Goal: Task Accomplishment & Management: Use online tool/utility

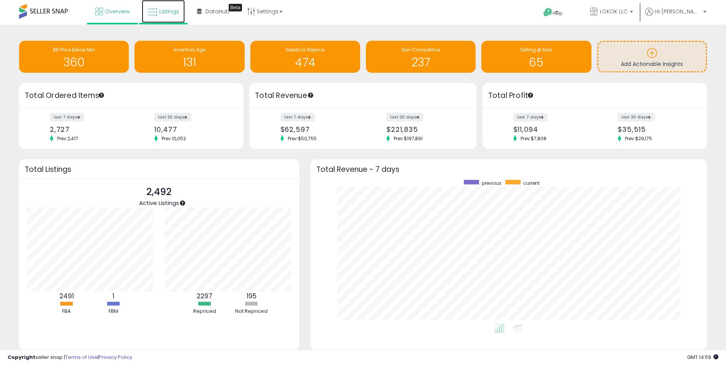
click at [171, 3] on link "Listings" at bounding box center [163, 11] width 43 height 23
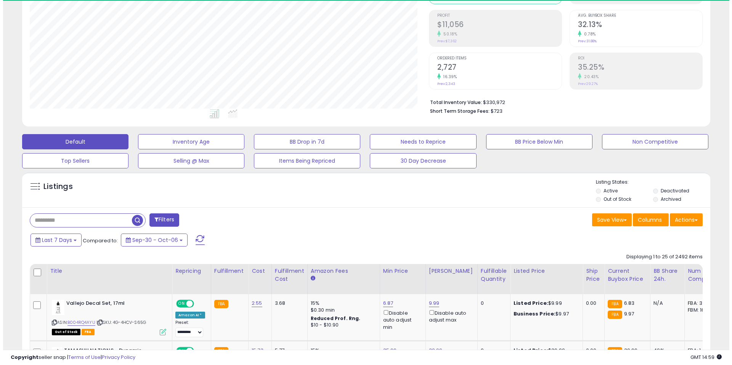
scroll to position [156, 399]
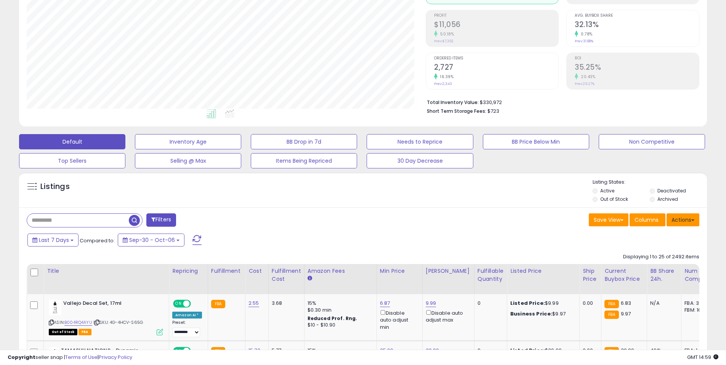
click at [681, 218] on button "Actions" at bounding box center [683, 220] width 33 height 13
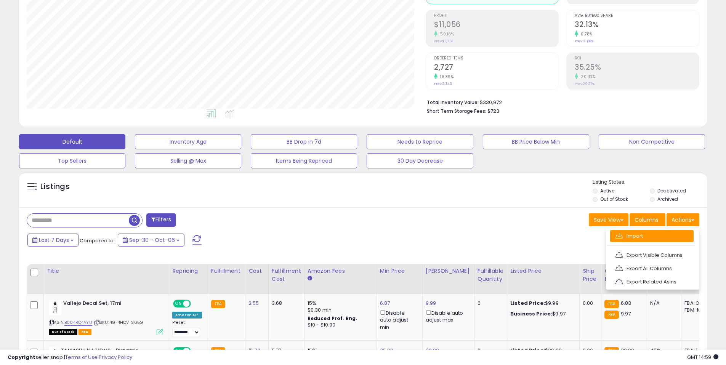
click at [643, 235] on link "Import" at bounding box center [651, 236] width 83 height 12
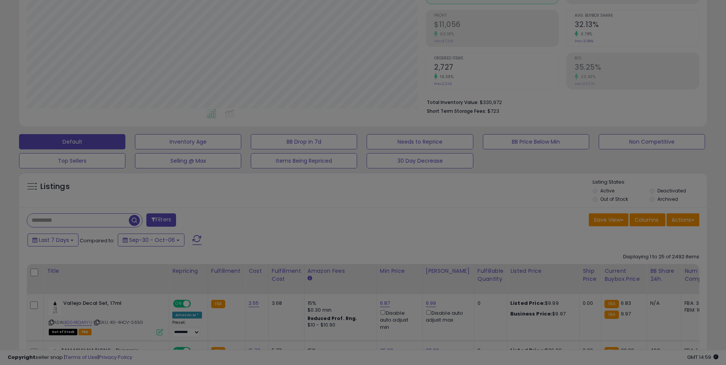
scroll to position [156, 402]
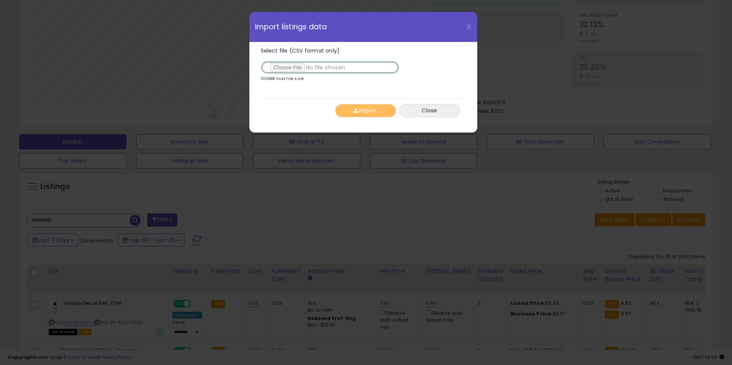
click at [317, 67] on input "Select file (CSV format only)" at bounding box center [330, 67] width 138 height 13
click at [371, 119] on div "Import Close" at bounding box center [363, 110] width 205 height 25
click at [371, 111] on button "Import" at bounding box center [365, 110] width 61 height 13
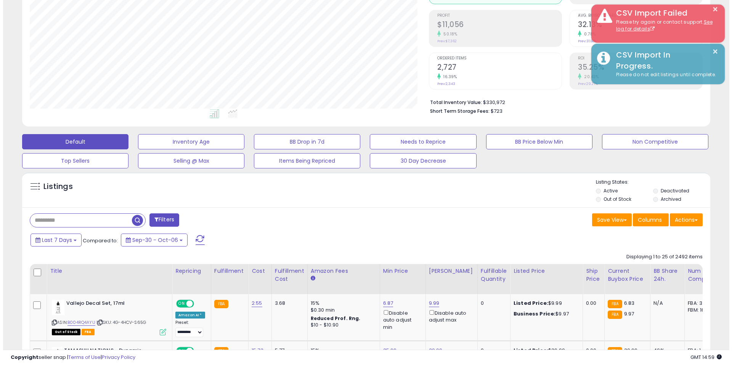
scroll to position [381106, 380863]
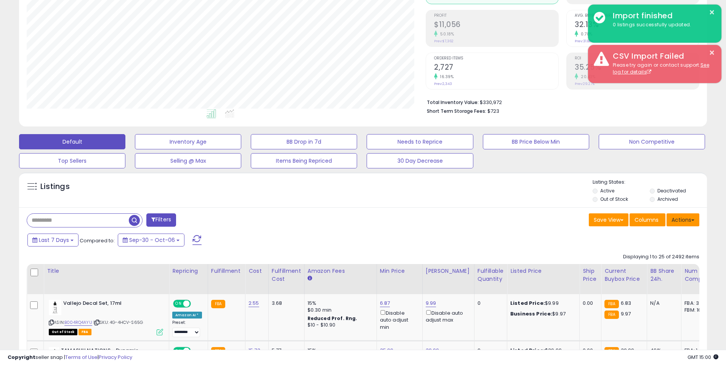
click at [677, 225] on button "Actions" at bounding box center [683, 220] width 33 height 13
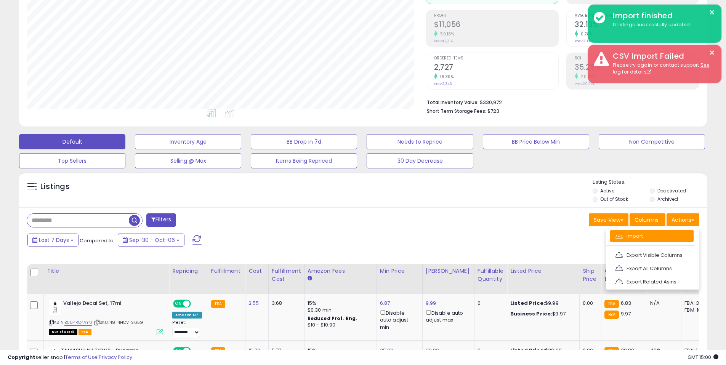
click at [620, 236] on span at bounding box center [619, 236] width 7 height 6
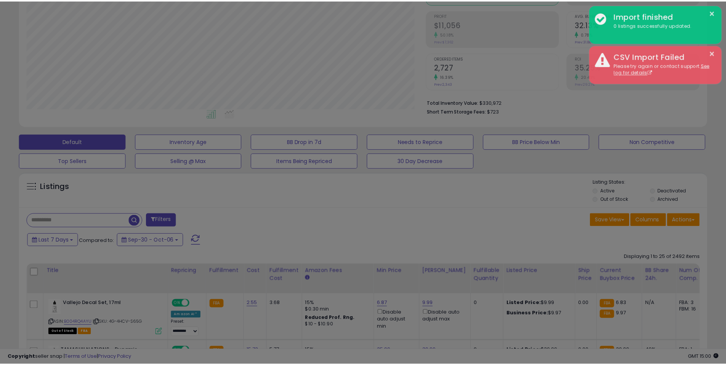
scroll to position [156, 402]
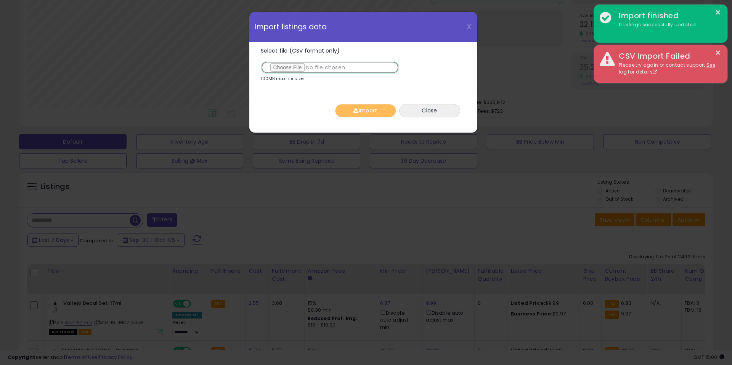
click at [316, 68] on input "Select file (CSV format only)" at bounding box center [330, 67] width 138 height 13
type input "**********"
click at [386, 114] on button "Import" at bounding box center [365, 110] width 61 height 13
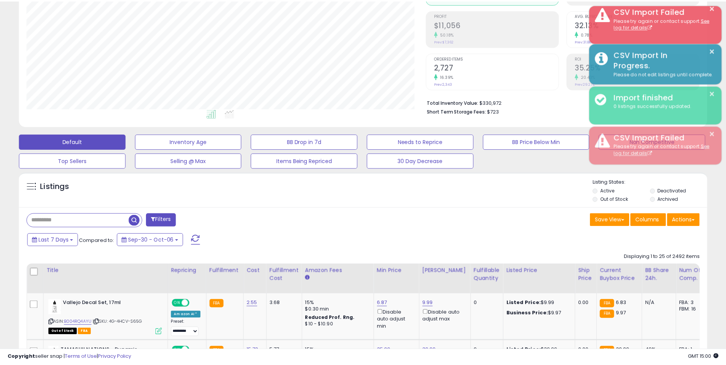
scroll to position [381106, 380863]
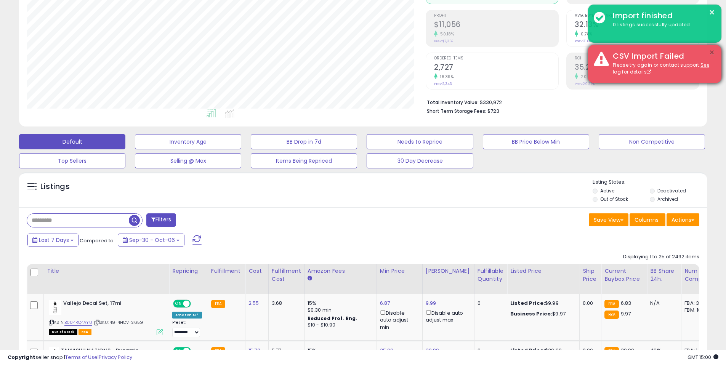
click at [711, 53] on button "×" at bounding box center [712, 53] width 6 height 10
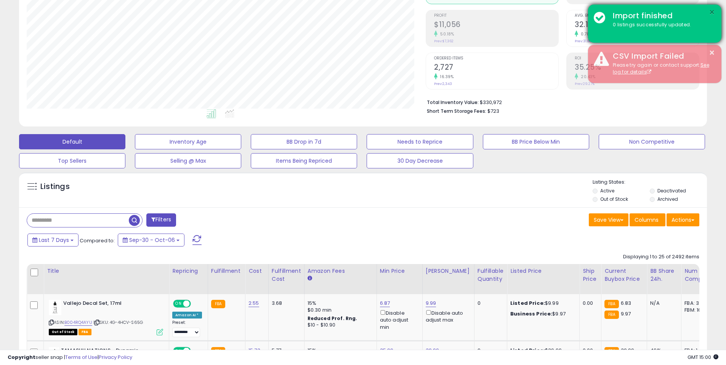
click at [711, 13] on button "×" at bounding box center [712, 13] width 6 height 10
